Goal: Task Accomplishment & Management: Manage account settings

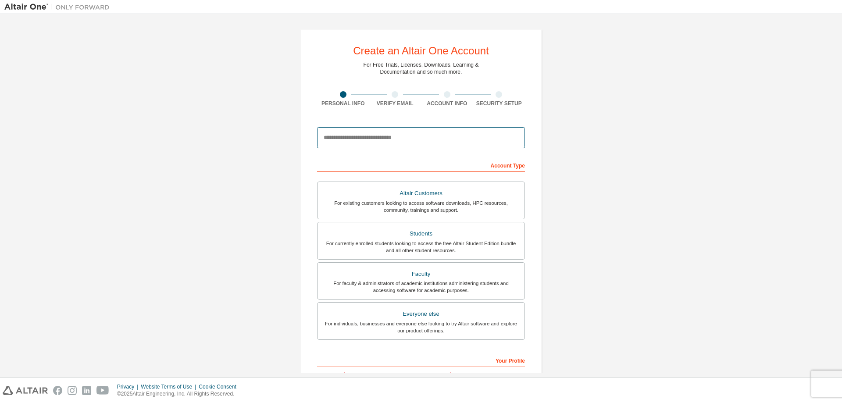
click at [347, 140] on input "email" at bounding box center [421, 137] width 208 height 21
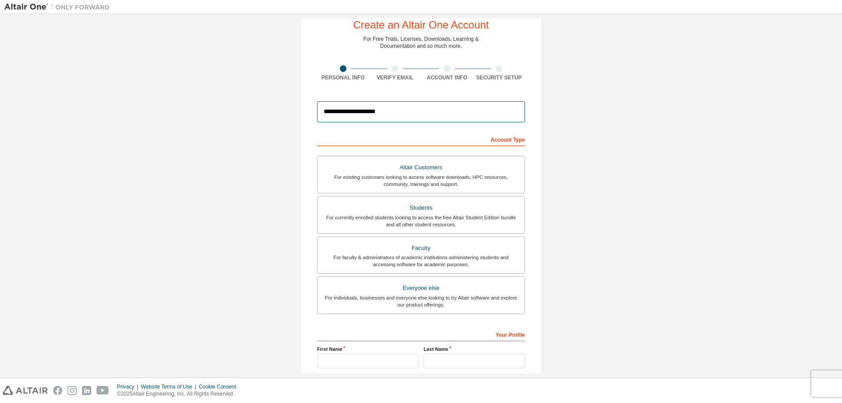
scroll to position [42, 0]
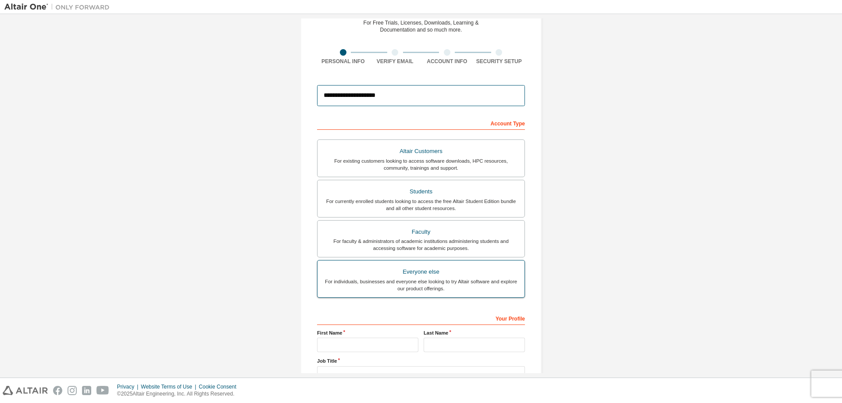
type input "**********"
click at [428, 292] on label "Everyone else For individuals, businesses and everyone else looking to try Alta…" at bounding box center [421, 279] width 208 height 38
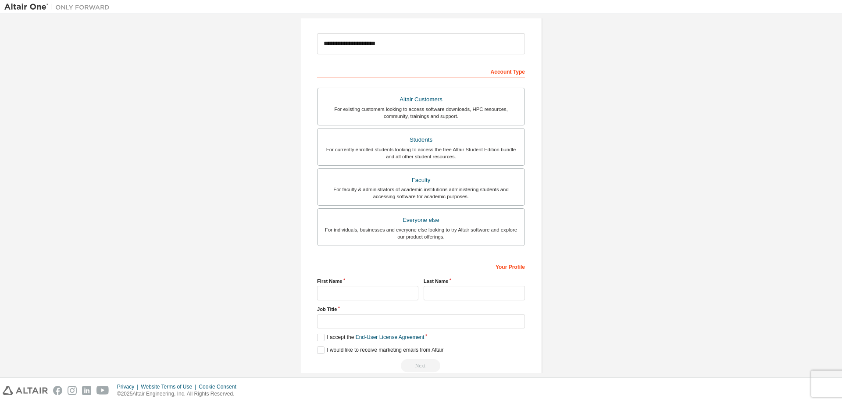
scroll to position [110, 0]
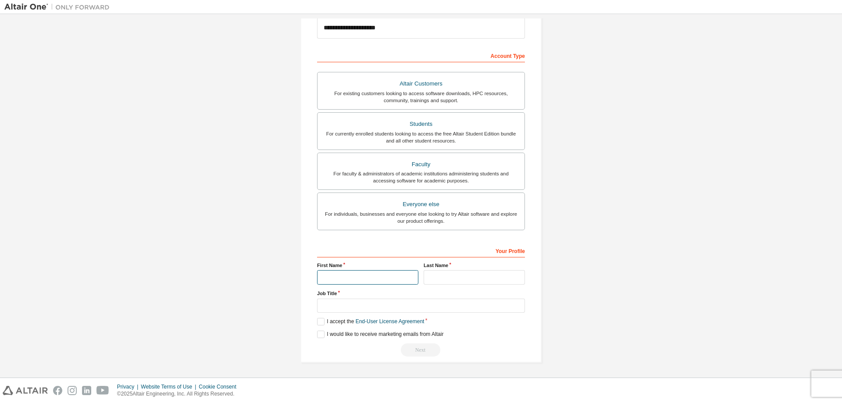
click at [352, 282] on input "text" at bounding box center [367, 277] width 101 height 14
type input "********"
type input "******"
drag, startPoint x: 332, startPoint y: 306, endPoint x: 294, endPoint y: 305, distance: 38.2
click at [317, 305] on input "**********" at bounding box center [421, 306] width 208 height 14
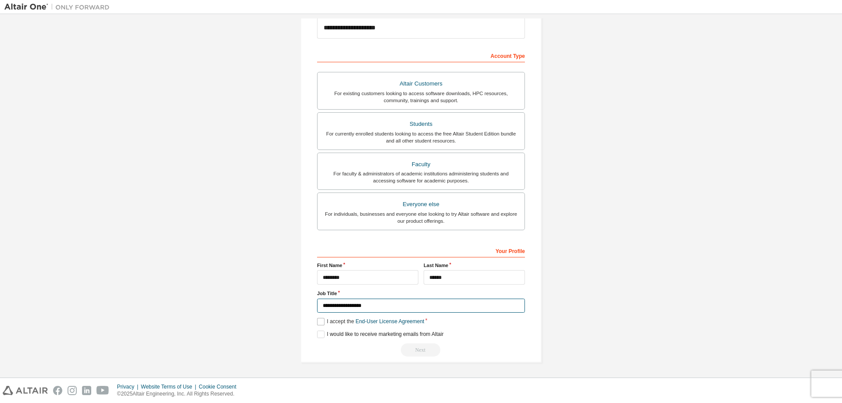
type input "**********"
click at [326, 320] on label "I accept the End-User License Agreement" at bounding box center [370, 321] width 107 height 7
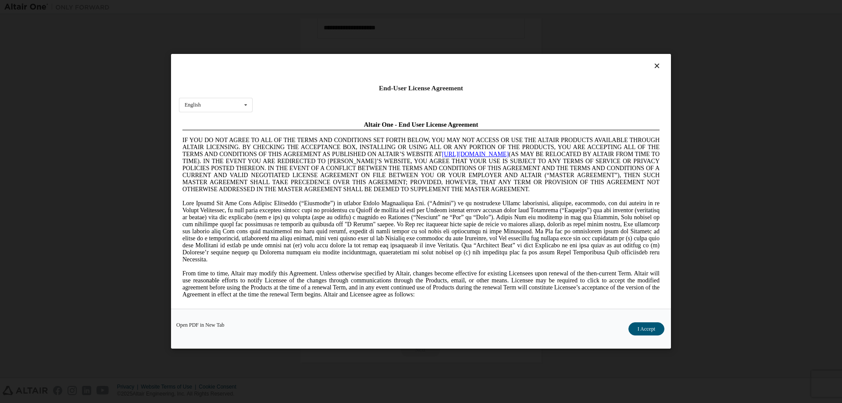
scroll to position [0, 0]
click at [637, 324] on button "I Accept" at bounding box center [647, 329] width 36 height 13
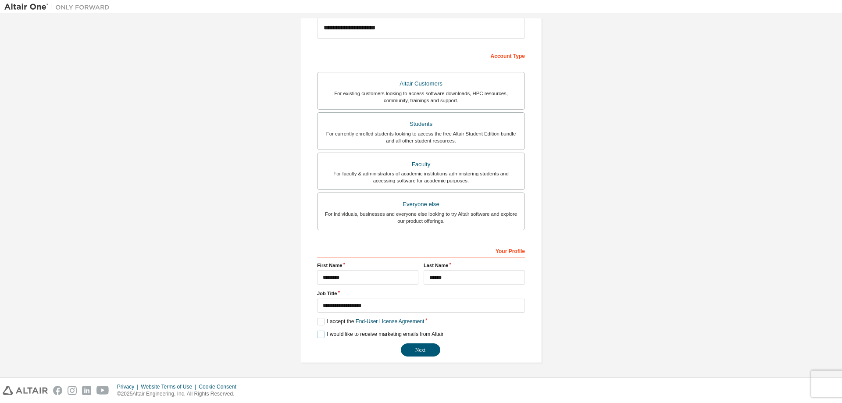
click at [321, 336] on label "I would like to receive marketing emails from Altair" at bounding box center [380, 334] width 126 height 7
click at [432, 347] on button "Next" at bounding box center [420, 349] width 39 height 13
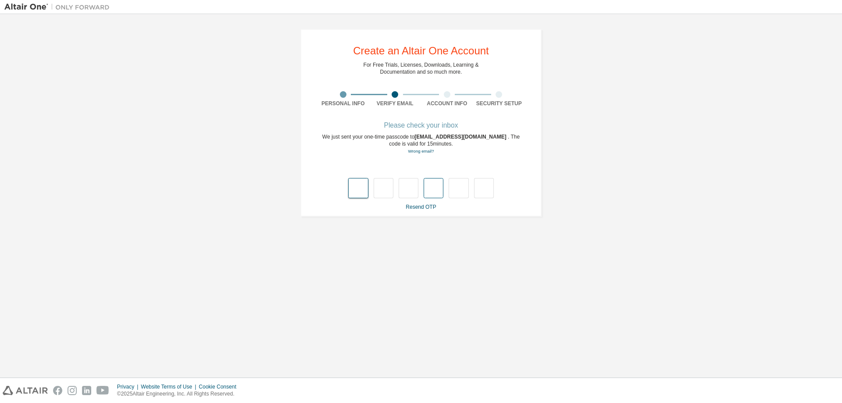
type input "*"
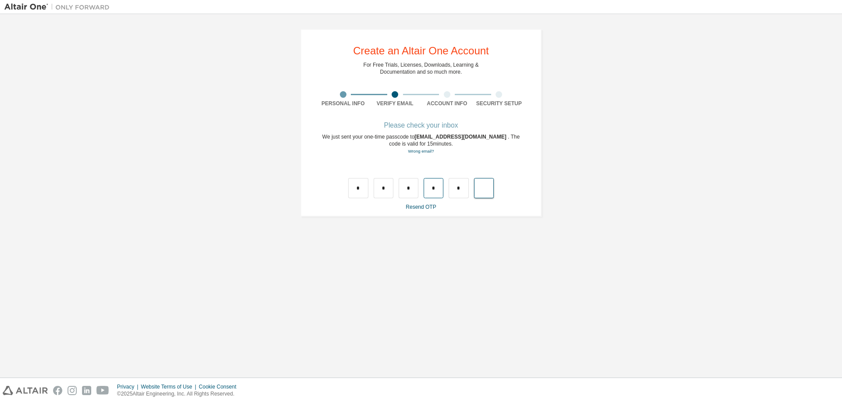
type input "*"
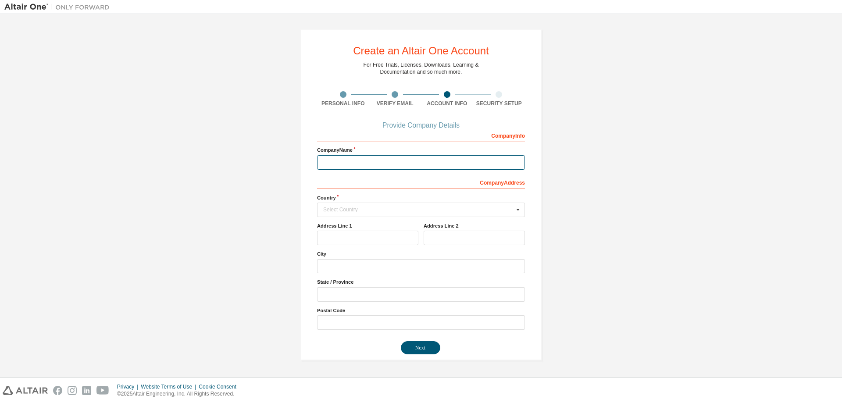
click at [455, 157] on input "text" at bounding box center [421, 162] width 208 height 14
type input "**********"
click at [380, 212] on div "Select Country" at bounding box center [418, 209] width 191 height 5
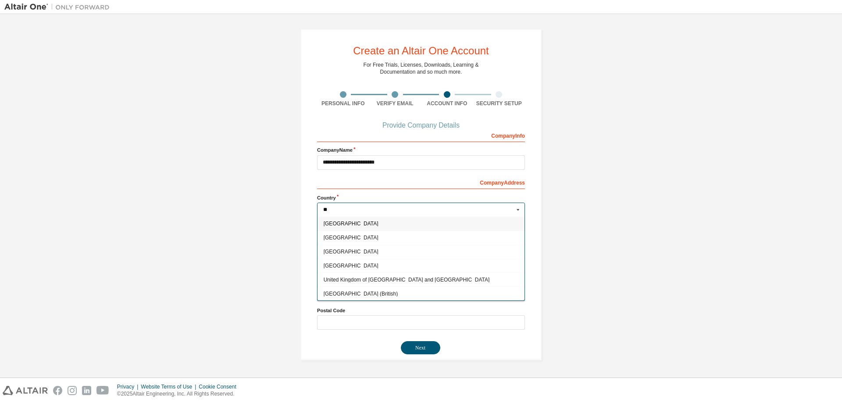
type input "**"
click at [341, 225] on span "[GEOGRAPHIC_DATA]" at bounding box center [421, 223] width 195 height 5
type input "***"
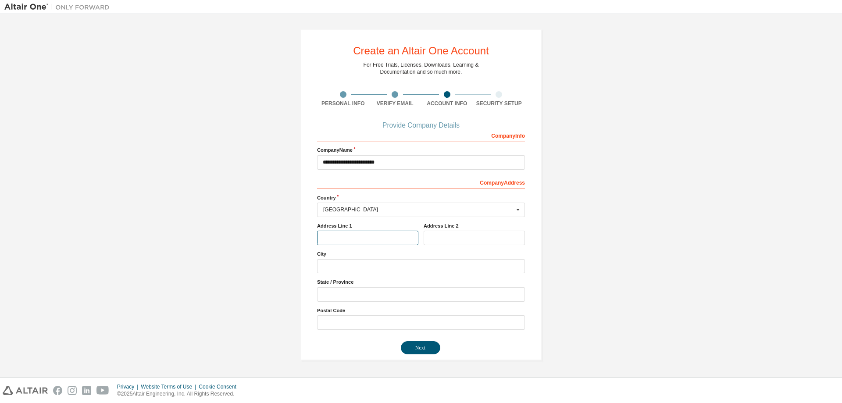
click at [336, 236] on input "text" at bounding box center [367, 238] width 101 height 14
click at [238, 282] on div "**********" at bounding box center [420, 194] width 833 height 353
drag, startPoint x: 414, startPoint y: 347, endPoint x: 382, endPoint y: 337, distance: 33.3
click at [414, 347] on button "Next" at bounding box center [420, 347] width 39 height 13
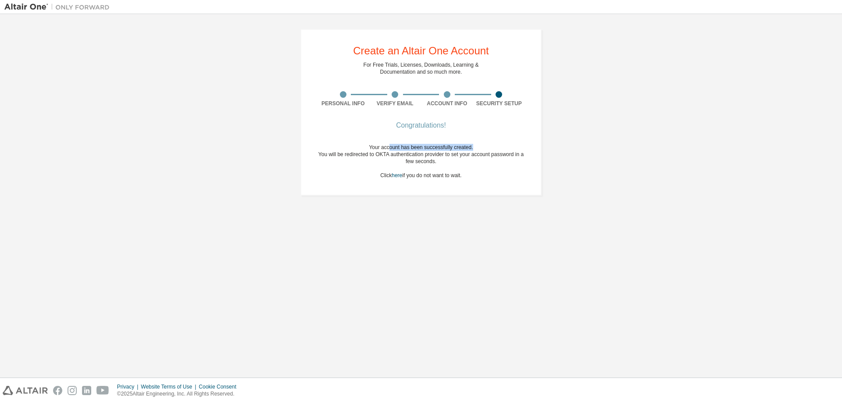
drag, startPoint x: 390, startPoint y: 147, endPoint x: 472, endPoint y: 142, distance: 81.7
click at [472, 142] on div "Congratulations! Your account has been successfully created. You will be redire…" at bounding box center [421, 156] width 208 height 67
drag, startPoint x: 388, startPoint y: 157, endPoint x: 448, endPoint y: 158, distance: 60.5
click at [448, 158] on div "You will be redirected to OKTA authentication provider to set your account pass…" at bounding box center [421, 158] width 208 height 14
click at [439, 173] on div "Your account has been successfully created. You will be redirected to OKTA auth…" at bounding box center [421, 161] width 208 height 35
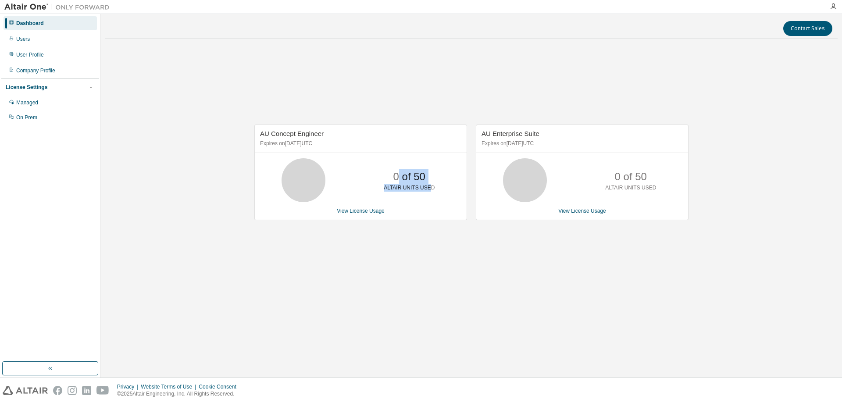
drag, startPoint x: 397, startPoint y: 174, endPoint x: 433, endPoint y: 175, distance: 36.0
click at [432, 175] on div "0 of 50 ALTAIR UNITS USED" at bounding box center [409, 180] width 70 height 44
drag, startPoint x: 627, startPoint y: 177, endPoint x: 637, endPoint y: 177, distance: 9.7
click at [637, 177] on div "0 of 50 ALTAIR UNITS USED" at bounding box center [631, 180] width 70 height 44
drag, startPoint x: 635, startPoint y: 178, endPoint x: 628, endPoint y: 179, distance: 7.1
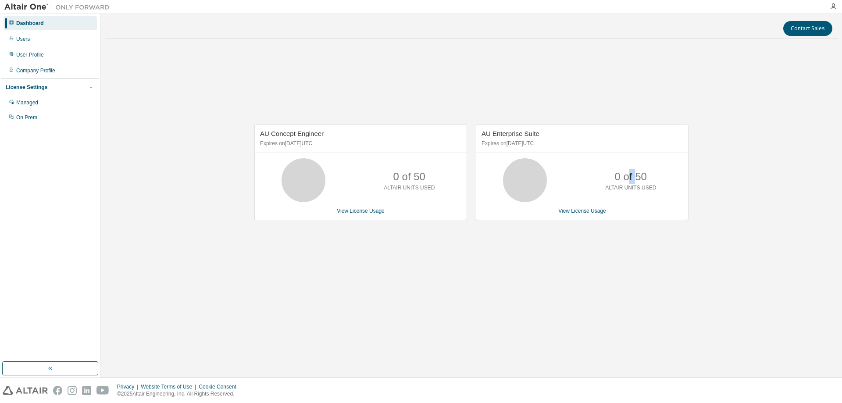
click at [628, 179] on p "0 of 50" at bounding box center [631, 176] width 32 height 15
drag, startPoint x: 300, startPoint y: 135, endPoint x: 288, endPoint y: 136, distance: 11.9
click at [288, 136] on span "AU Concept Engineer" at bounding box center [292, 133] width 64 height 7
click at [287, 136] on span "AU Concept Engineer" at bounding box center [292, 133] width 64 height 7
click at [368, 212] on link "View License Usage" at bounding box center [361, 211] width 48 height 6
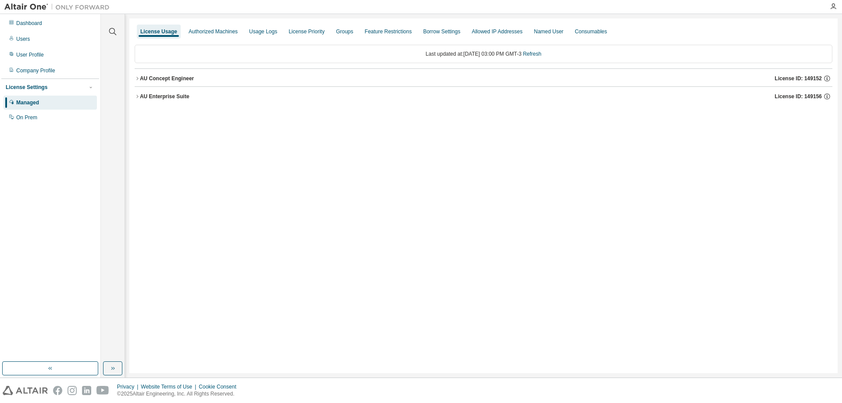
click at [147, 78] on div "AU Concept Engineer" at bounding box center [167, 78] width 54 height 7
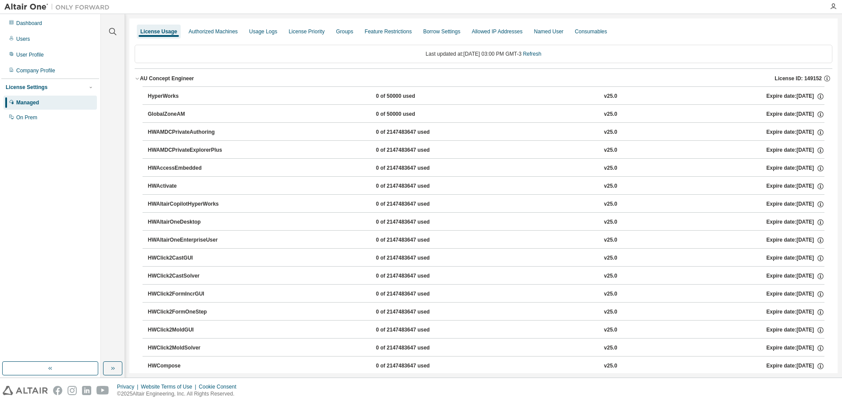
click at [147, 78] on div "AU Concept Engineer" at bounding box center [167, 78] width 54 height 7
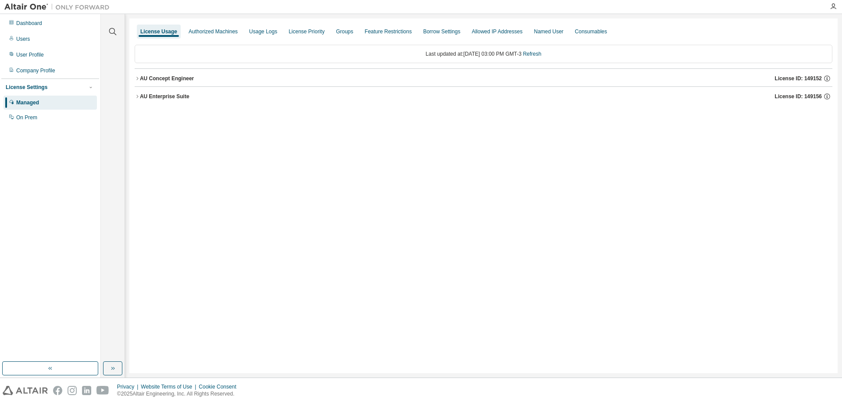
click at [147, 78] on div "AU Concept Engineer" at bounding box center [167, 78] width 54 height 7
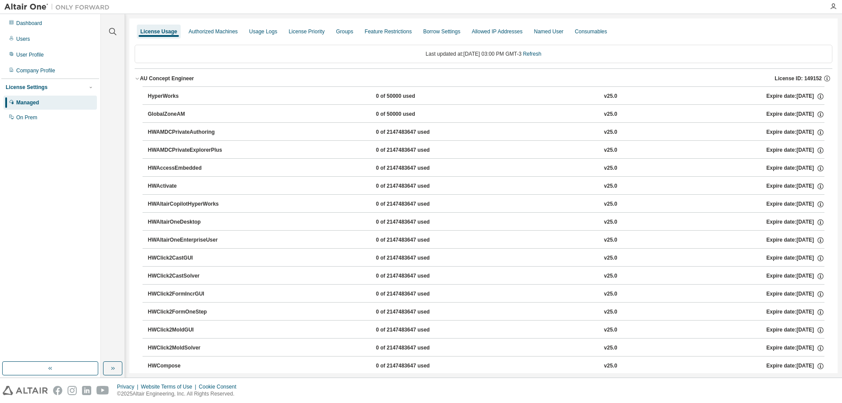
click at [147, 78] on div "AU Concept Engineer" at bounding box center [167, 78] width 54 height 7
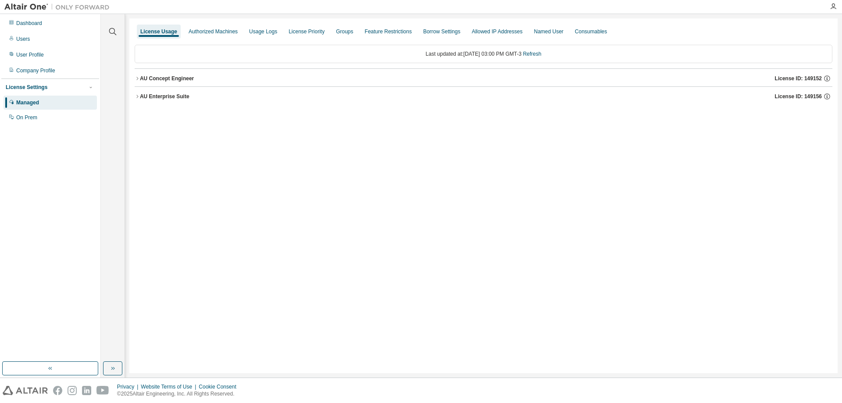
click at [151, 95] on div "AU Enterprise Suite" at bounding box center [165, 96] width 50 height 7
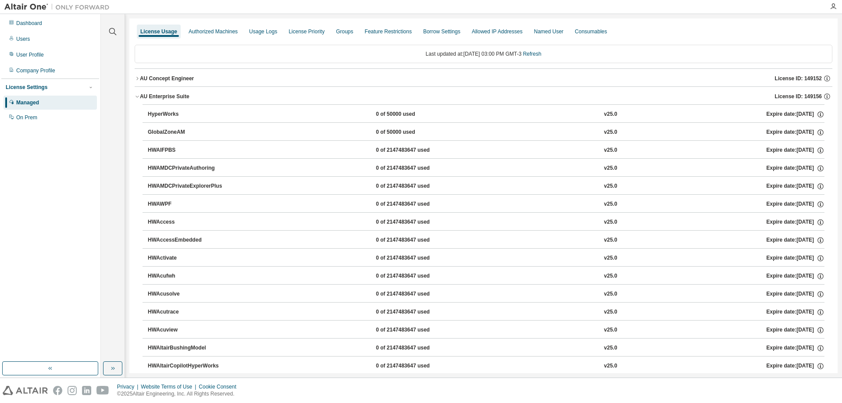
click at [146, 96] on div "AU Enterprise Suite" at bounding box center [165, 96] width 50 height 7
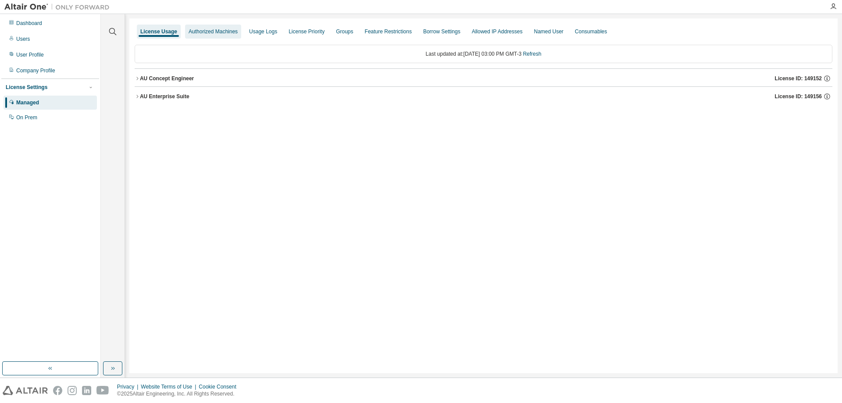
click at [214, 33] on div "Authorized Machines" at bounding box center [213, 31] width 49 height 7
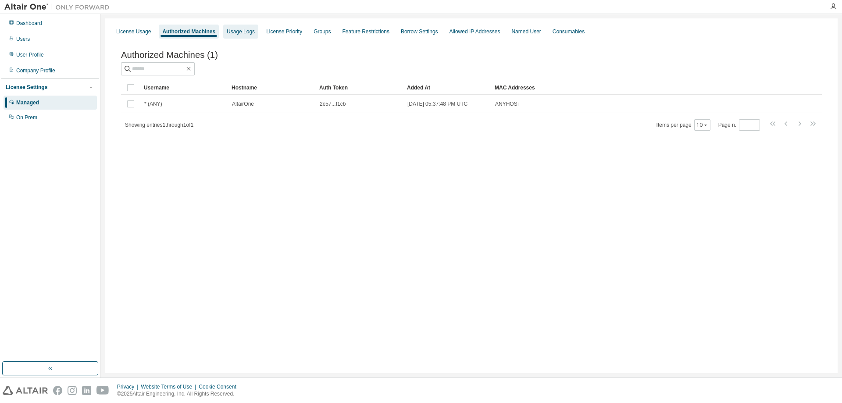
click at [239, 34] on div "Usage Logs" at bounding box center [241, 31] width 28 height 7
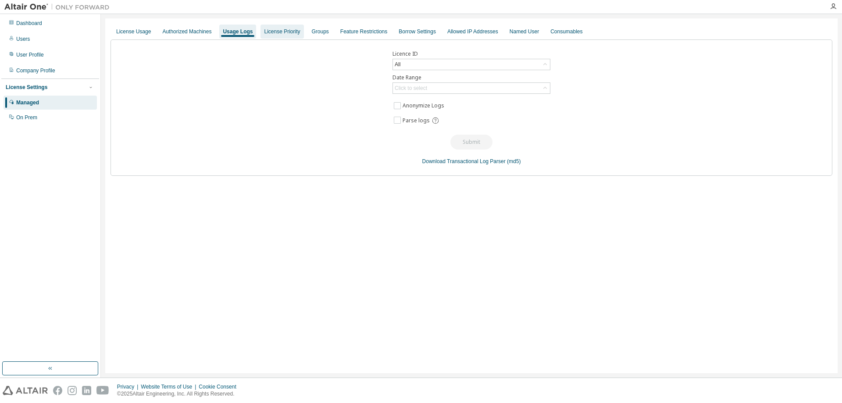
click at [283, 32] on div "License Priority" at bounding box center [282, 31] width 36 height 7
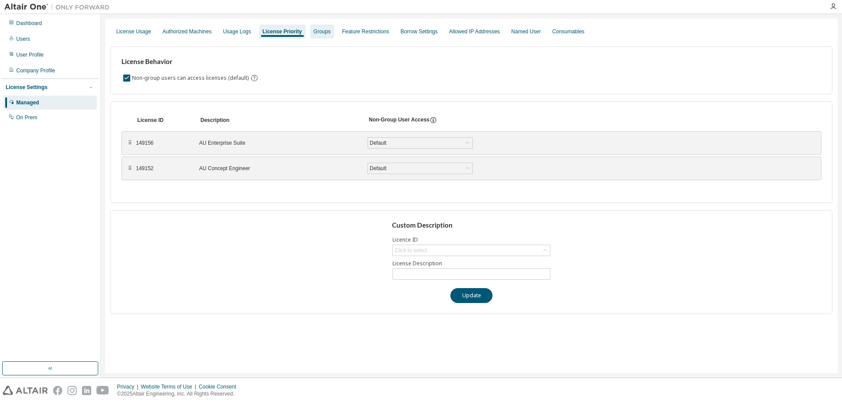
click at [321, 34] on div "Groups" at bounding box center [322, 31] width 17 height 7
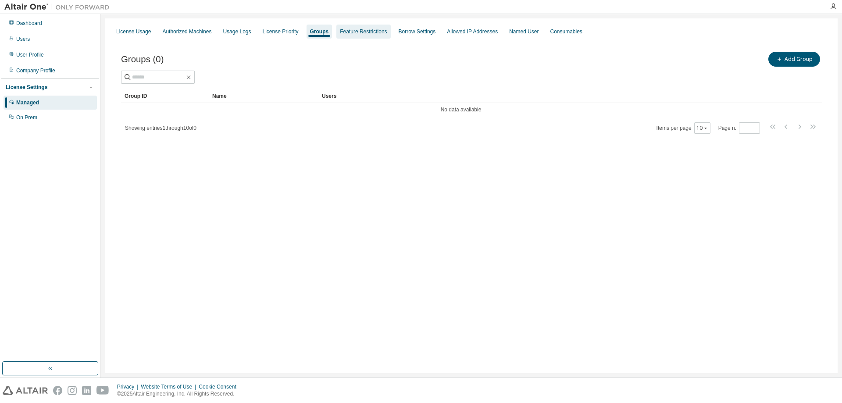
click at [364, 33] on div "Feature Restrictions" at bounding box center [363, 31] width 47 height 7
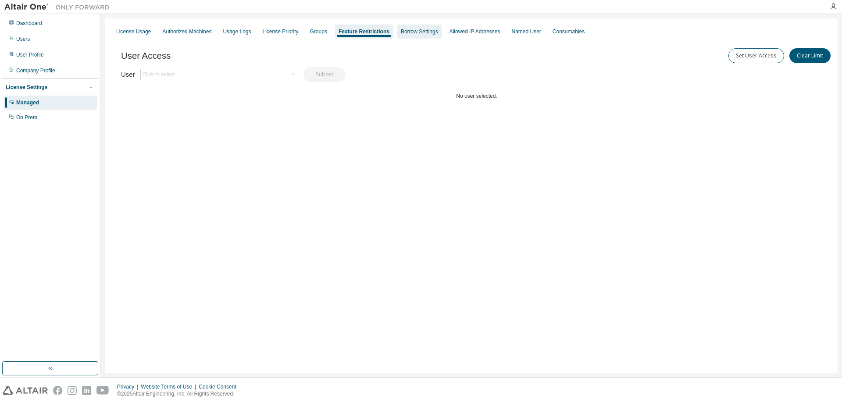
click at [410, 33] on div "Borrow Settings" at bounding box center [419, 31] width 37 height 7
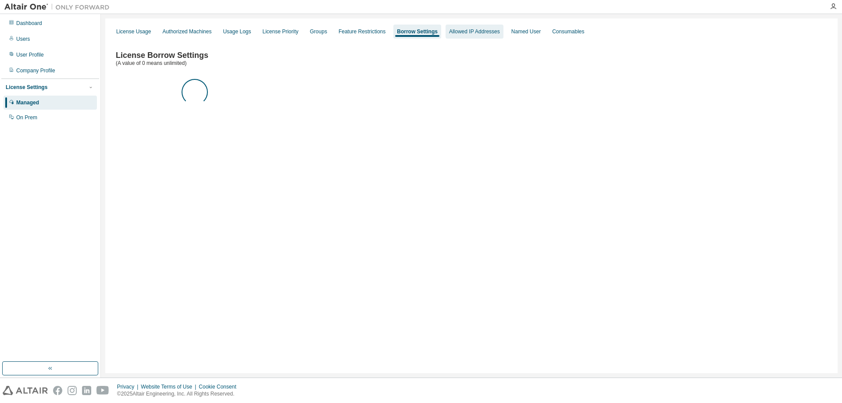
click at [474, 36] on div "Allowed IP Addresses" at bounding box center [475, 32] width 58 height 14
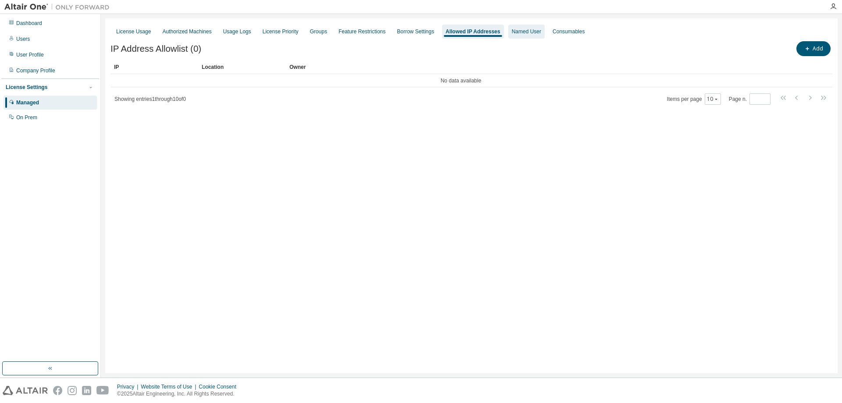
click at [521, 34] on div "Named User" at bounding box center [526, 31] width 29 height 7
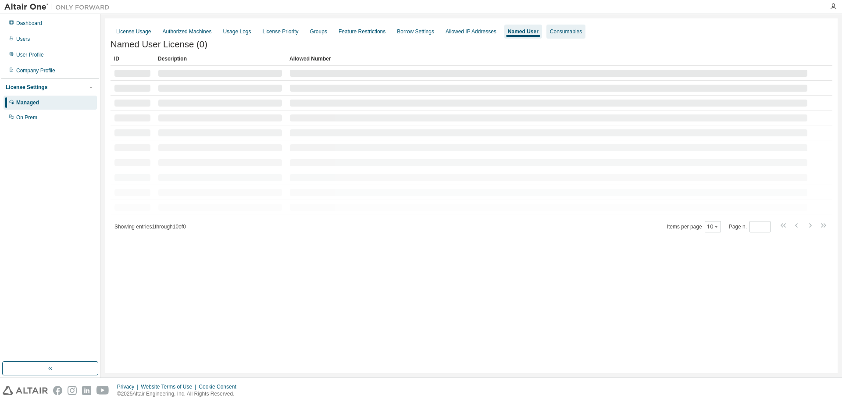
click at [559, 34] on div "Consumables" at bounding box center [566, 31] width 32 height 7
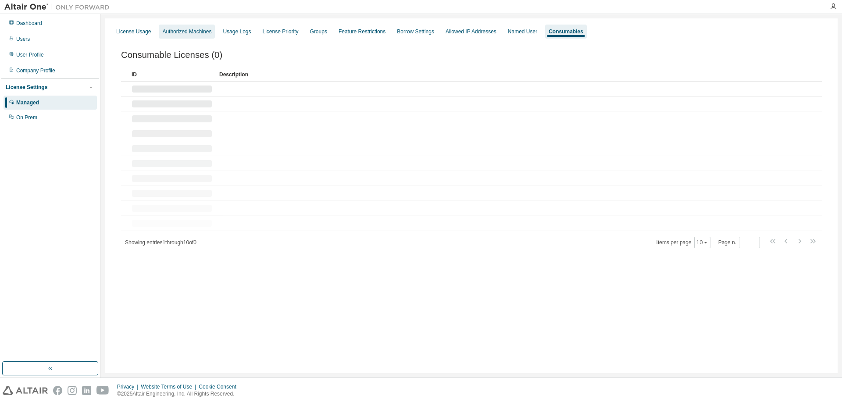
click at [190, 33] on div "Authorized Machines" at bounding box center [186, 31] width 49 height 7
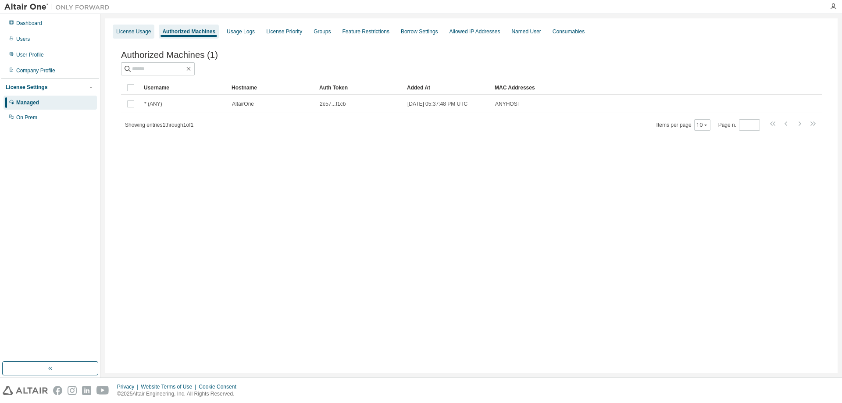
click at [122, 28] on div "License Usage" at bounding box center [134, 32] width 42 height 14
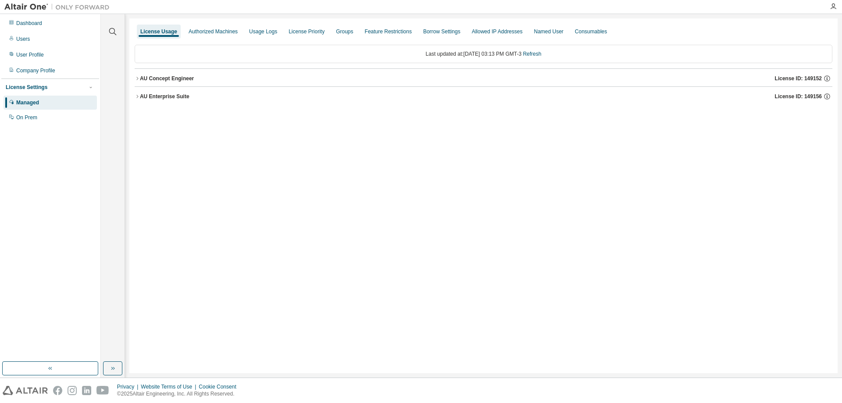
click at [154, 79] on div "AU Concept Engineer" at bounding box center [167, 78] width 54 height 7
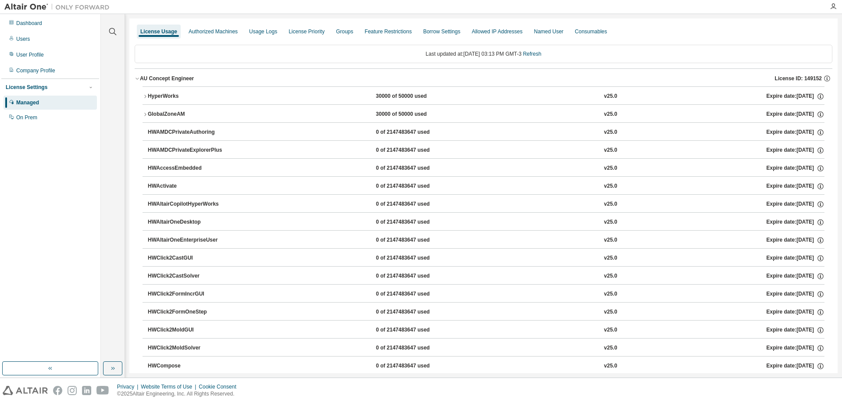
click at [148, 96] on div "HyperWorks" at bounding box center [187, 97] width 79 height 8
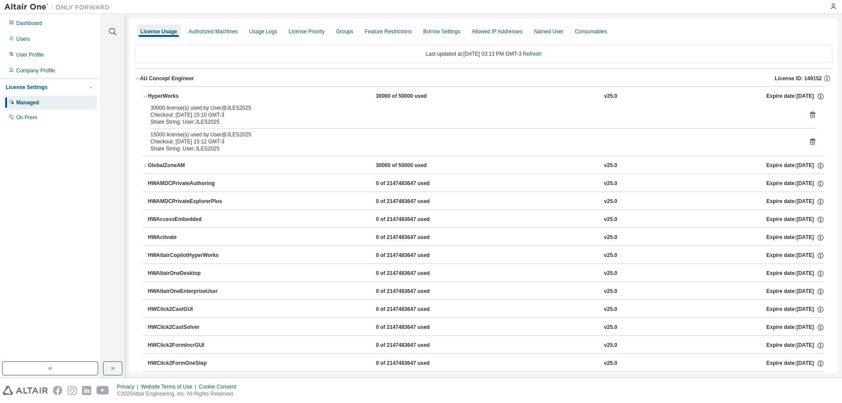
click at [146, 93] on button "HyperWorks 30000 of 50000 used v25.0 Expire date: 2025-09-12" at bounding box center [484, 96] width 682 height 19
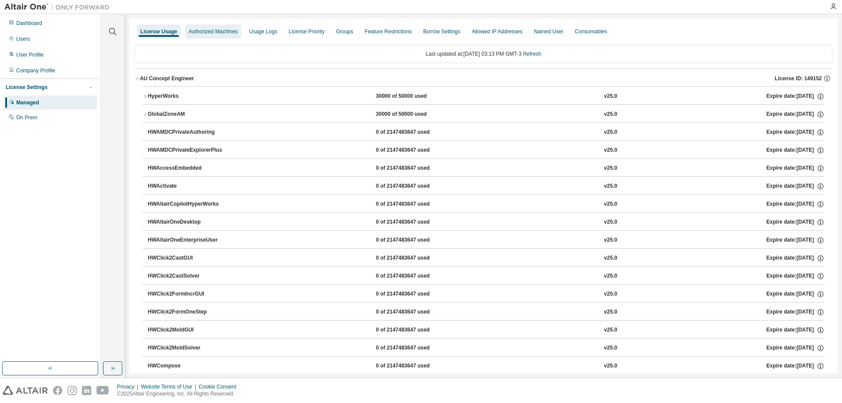
click at [204, 32] on div "Authorized Machines" at bounding box center [213, 31] width 49 height 7
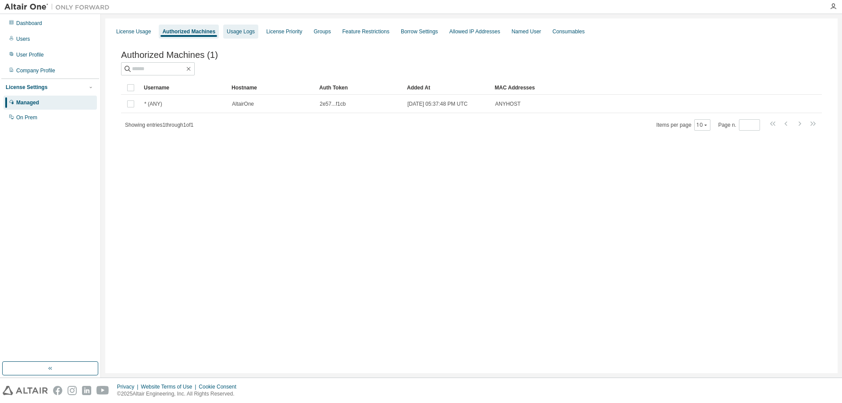
click at [223, 30] on div "Usage Logs" at bounding box center [240, 32] width 35 height 14
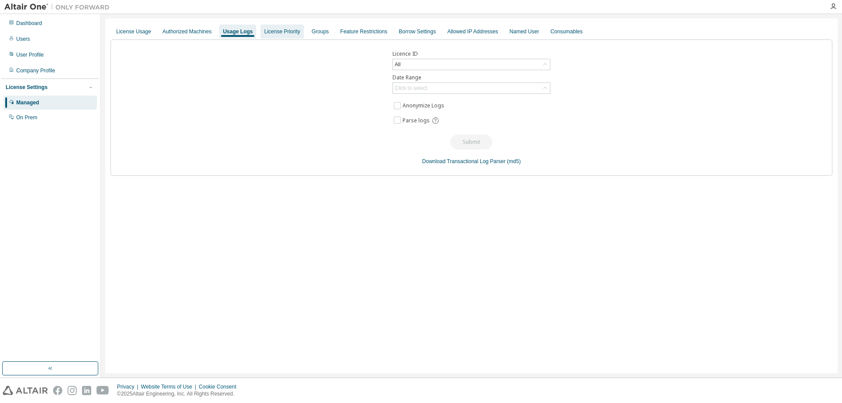
click at [273, 31] on div "License Priority" at bounding box center [282, 31] width 36 height 7
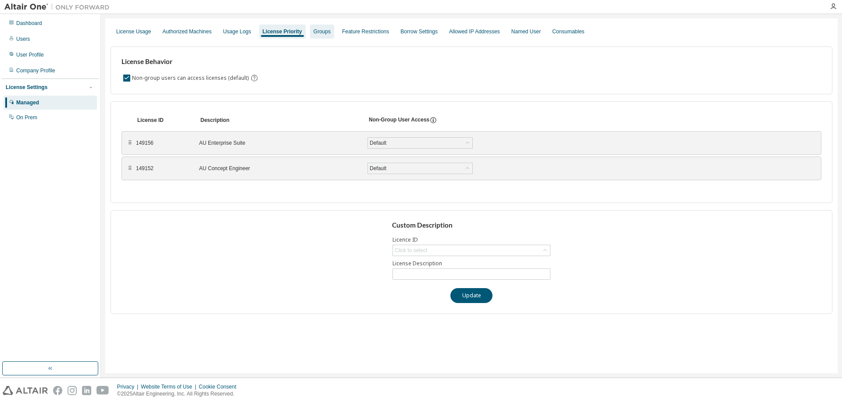
click at [325, 31] on div "Groups" at bounding box center [322, 31] width 17 height 7
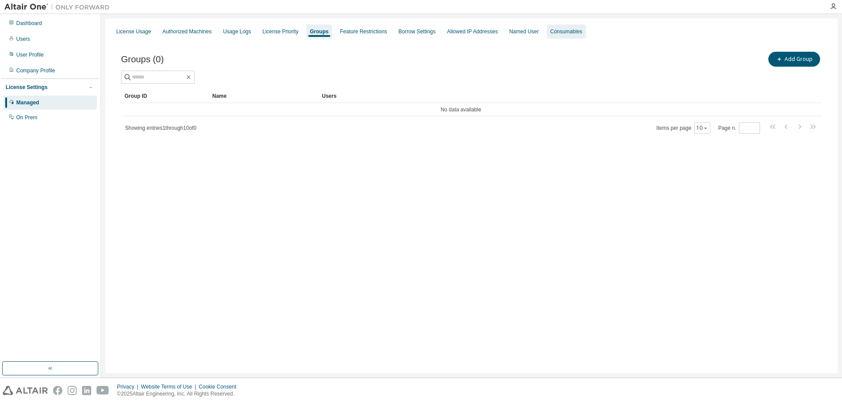
click at [547, 26] on div "Consumables" at bounding box center [566, 32] width 39 height 14
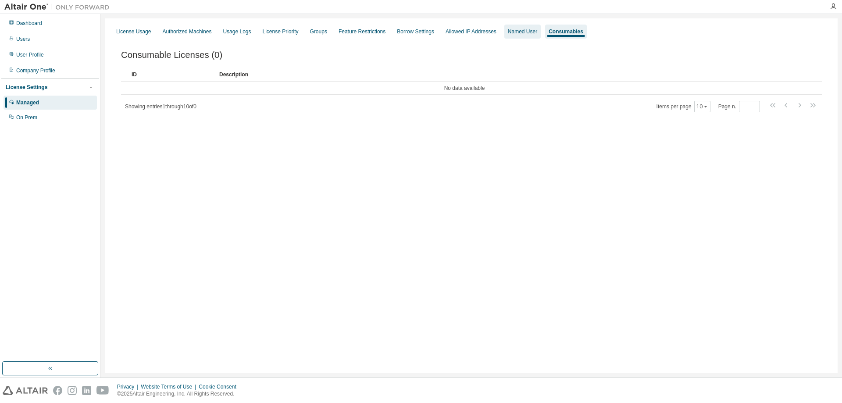
click at [517, 34] on div "Named User" at bounding box center [522, 31] width 29 height 7
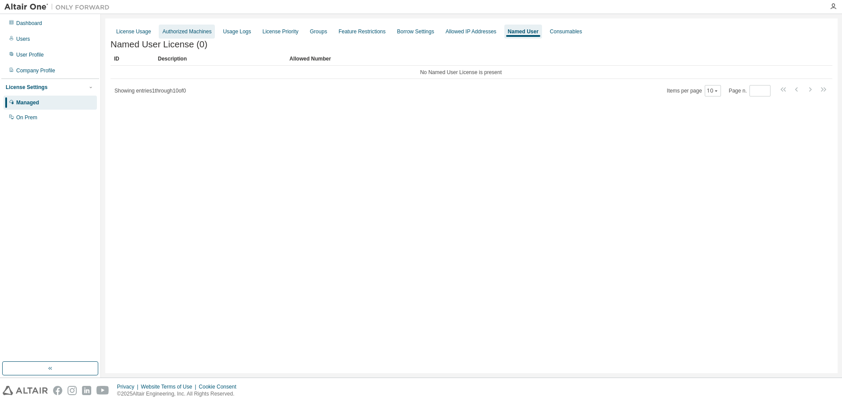
click at [174, 30] on div "Authorized Machines" at bounding box center [186, 31] width 49 height 7
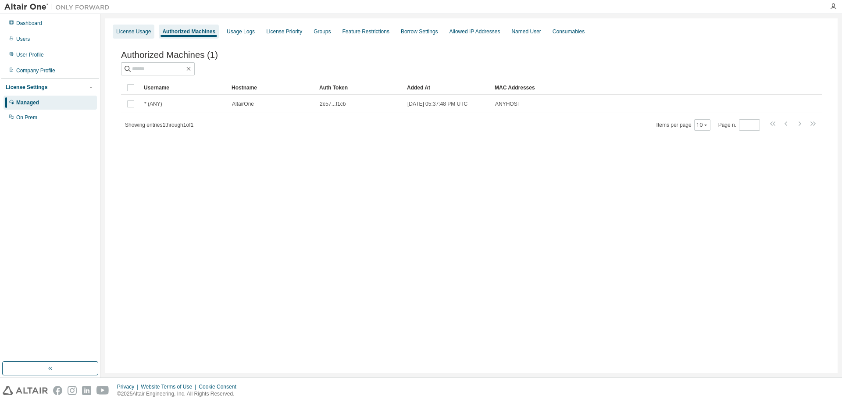
click at [142, 36] on div "License Usage" at bounding box center [134, 32] width 42 height 14
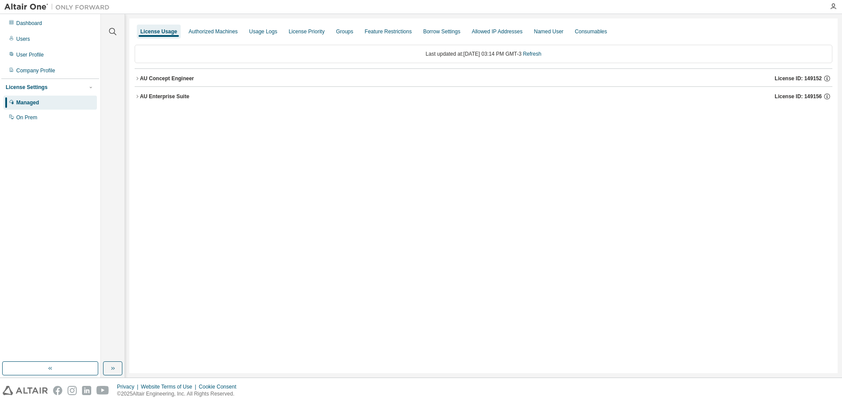
click at [151, 92] on button "AU Enterprise Suite License ID: 149156" at bounding box center [484, 96] width 698 height 19
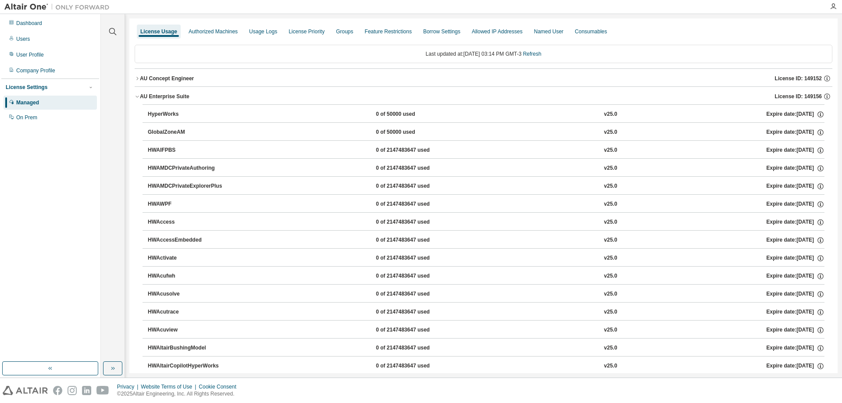
click at [141, 95] on div "AU Enterprise Suite" at bounding box center [165, 96] width 50 height 7
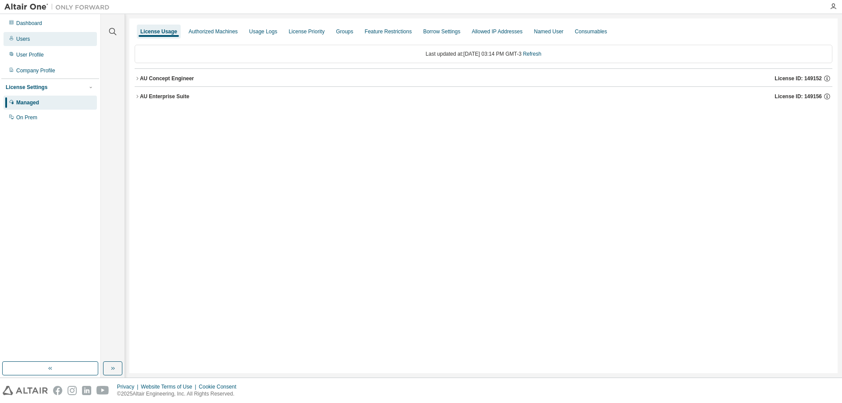
click at [36, 40] on div "Users" at bounding box center [50, 39] width 93 height 14
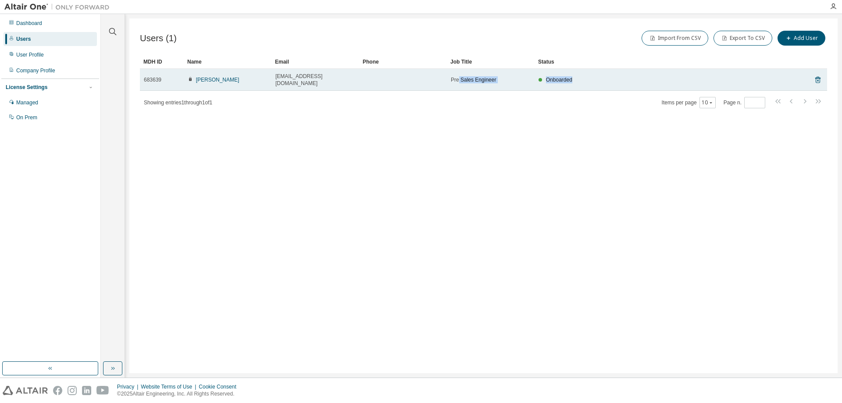
drag, startPoint x: 471, startPoint y: 79, endPoint x: 604, endPoint y: 83, distance: 133.8
click at [604, 83] on tr "683639 Vinicius Burigo vinicius@jles.com.br Pre Sales Engineer Onboarded" at bounding box center [483, 80] width 687 height 22
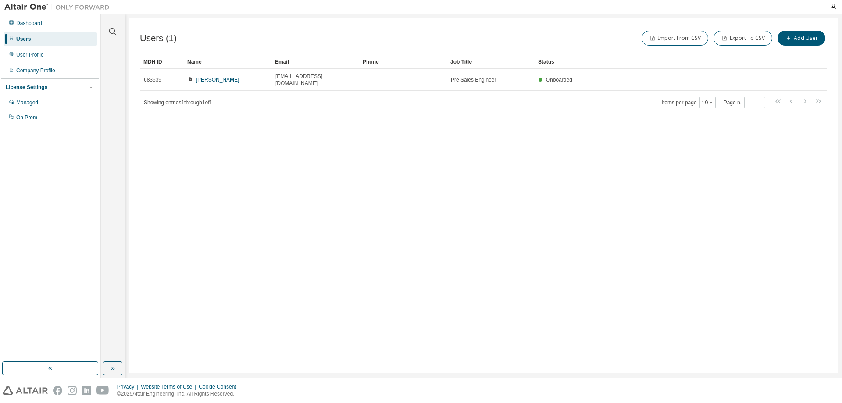
click at [604, 117] on div "Users (1) Import From CSV Export To CSV Add User Clear Load Save Save As Field …" at bounding box center [483, 195] width 708 height 355
click at [808, 35] on button "Add User" at bounding box center [802, 38] width 48 height 15
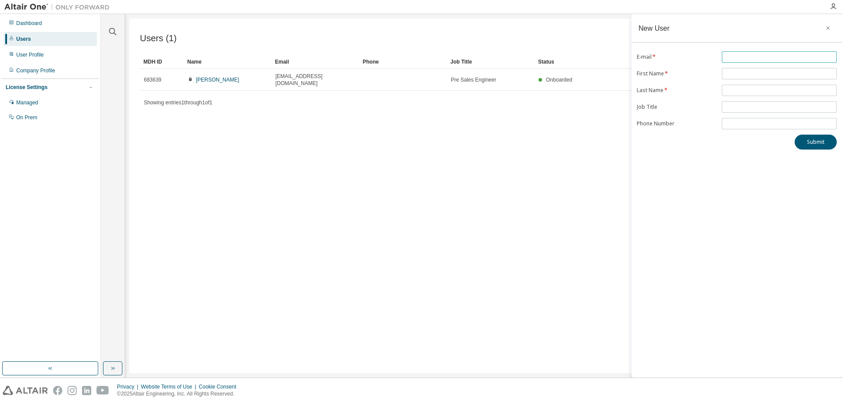
click at [771, 56] on input "text" at bounding box center [779, 57] width 111 height 7
type input "*"
click at [507, 242] on div "Users (1) Import From CSV Export To CSV Add User Clear Load Save Save As Field …" at bounding box center [483, 195] width 708 height 355
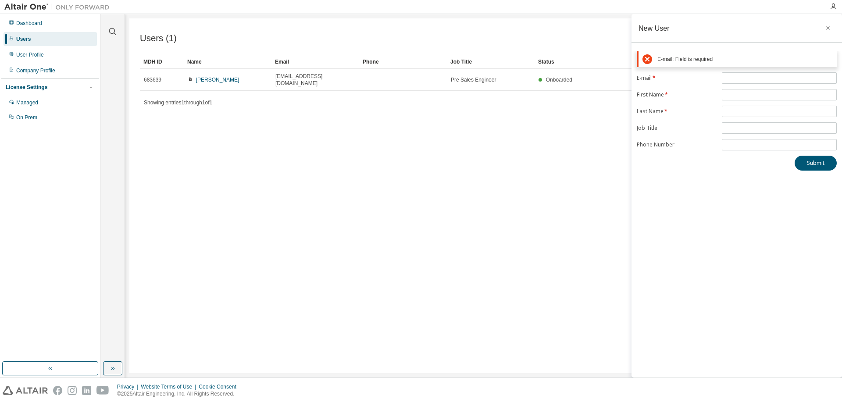
click at [826, 28] on icon "button" at bounding box center [828, 28] width 6 height 7
